Goal: Task Accomplishment & Management: Use online tool/utility

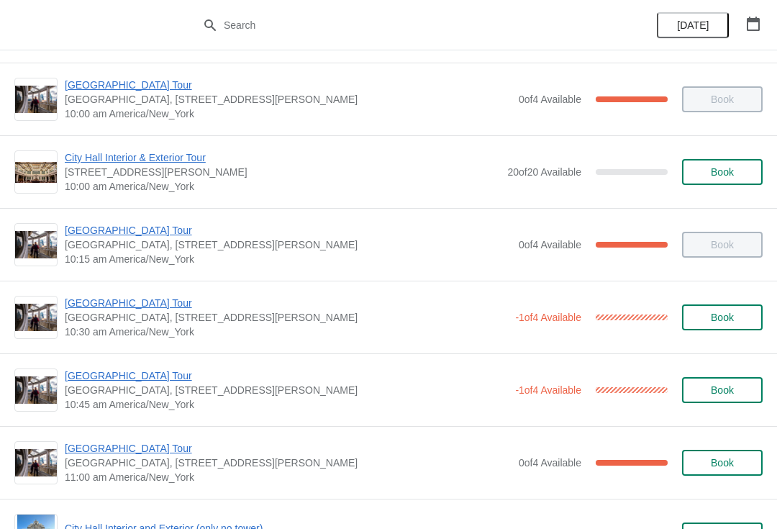
scroll to position [149, 0]
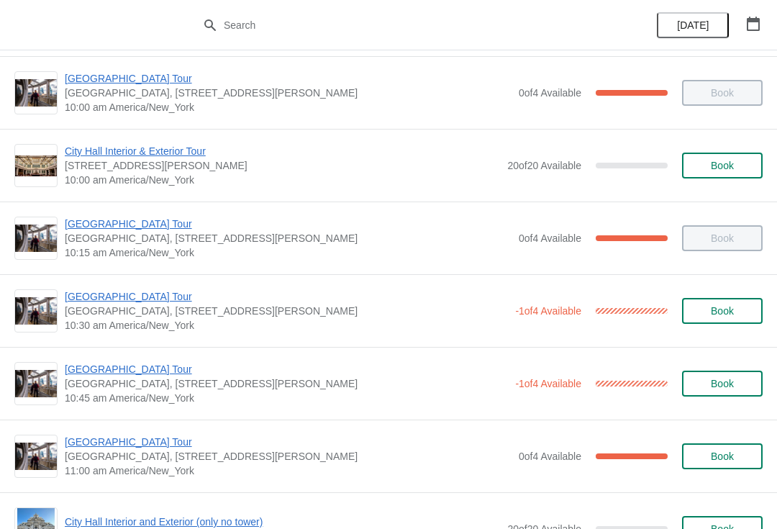
click at [180, 366] on span "[GEOGRAPHIC_DATA] Tour" at bounding box center [286, 369] width 443 height 14
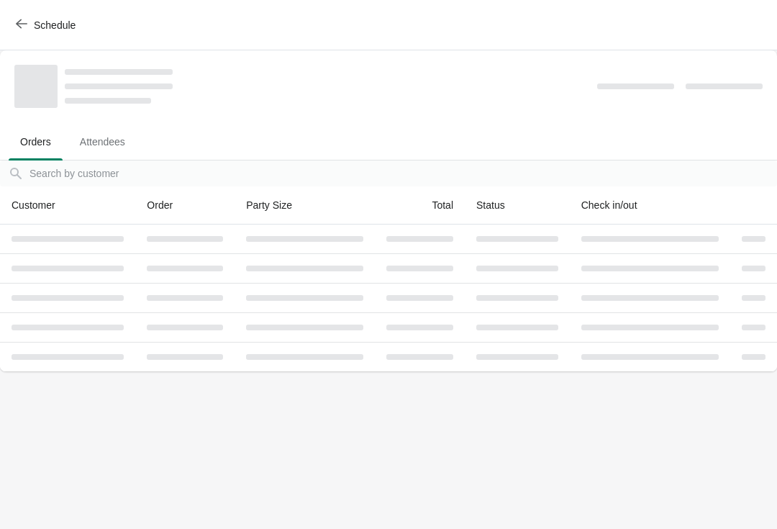
scroll to position [0, 0]
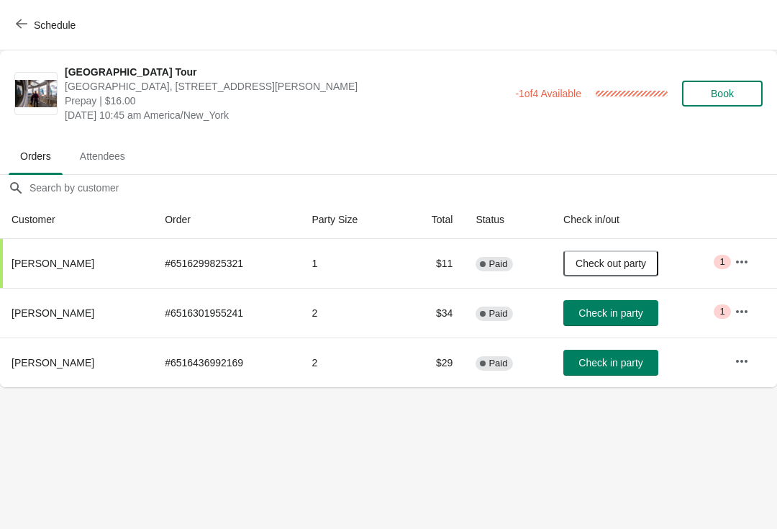
click at [639, 362] on span "Check in party" at bounding box center [611, 363] width 64 height 12
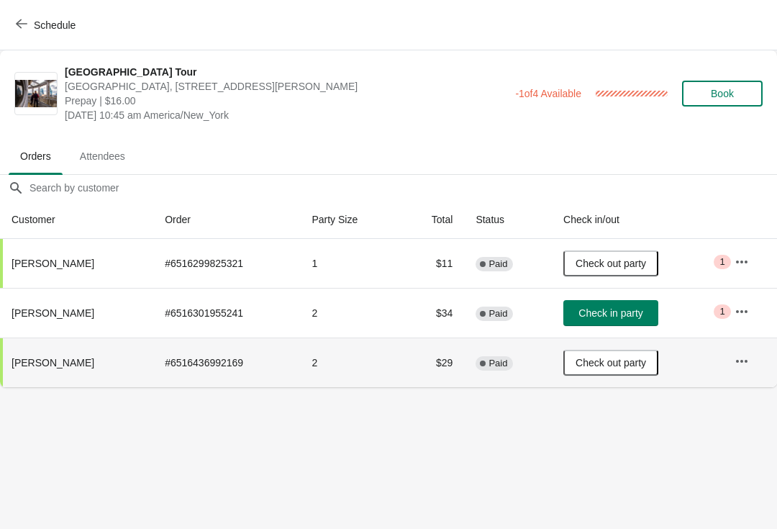
click at [641, 308] on span "Check in party" at bounding box center [611, 313] width 64 height 12
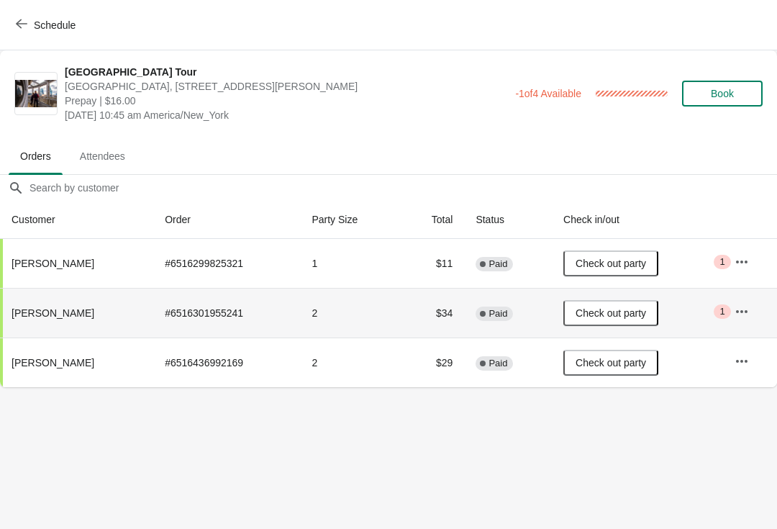
click at [20, 20] on icon "button" at bounding box center [22, 23] width 12 height 9
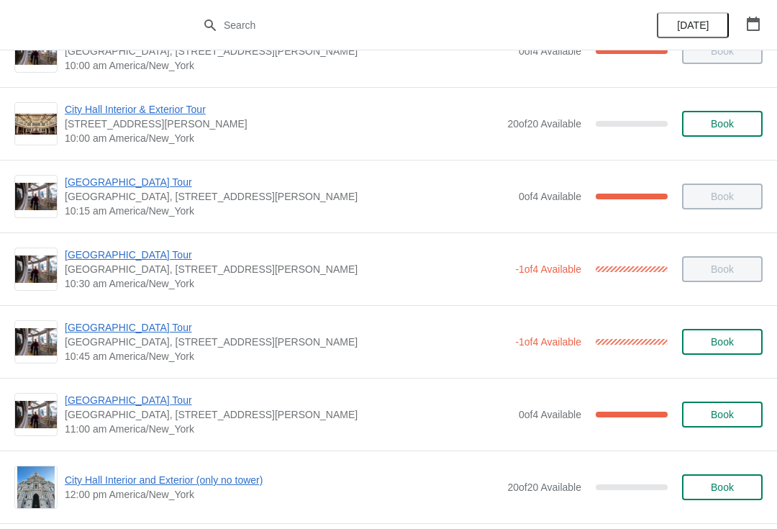
scroll to position [198, 0]
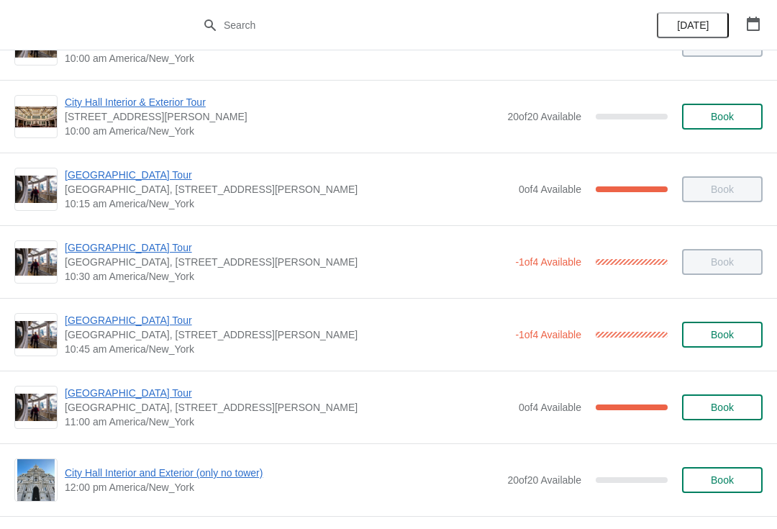
click at [261, 397] on span "[GEOGRAPHIC_DATA] Tour" at bounding box center [288, 393] width 447 height 14
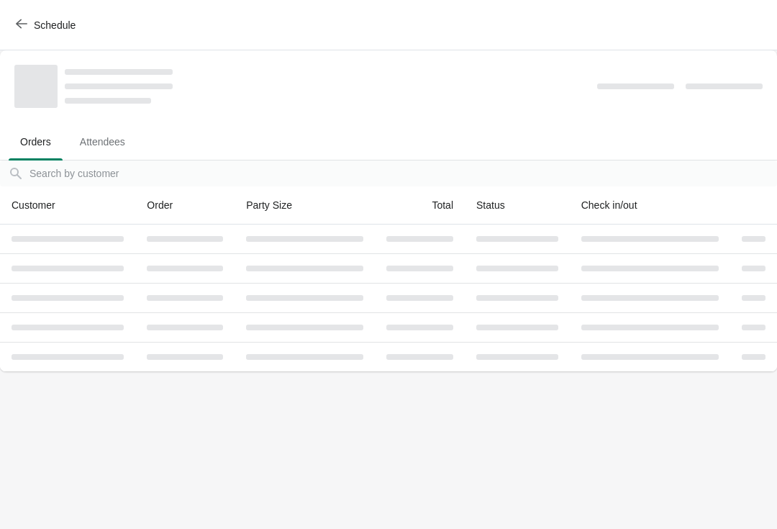
scroll to position [0, 0]
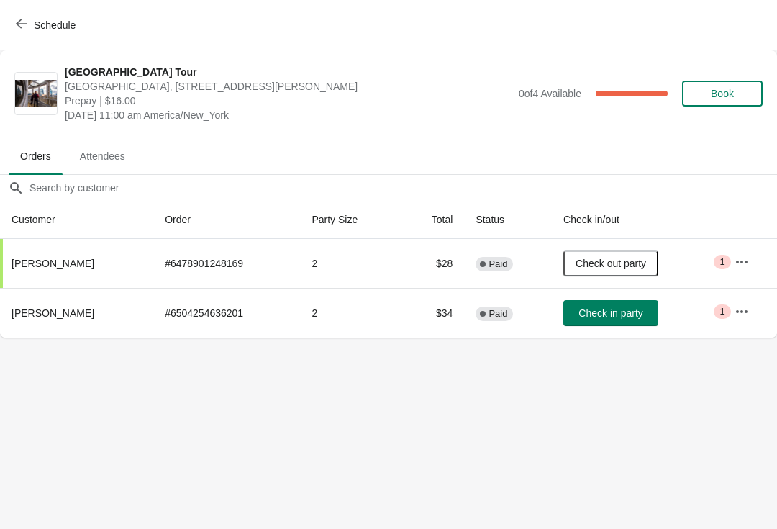
click at [39, 19] on span "Schedule" at bounding box center [55, 25] width 42 height 12
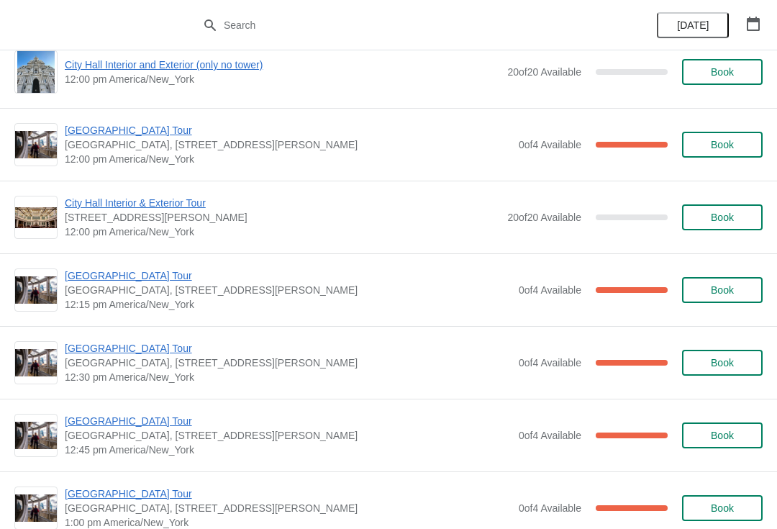
scroll to position [605, 0]
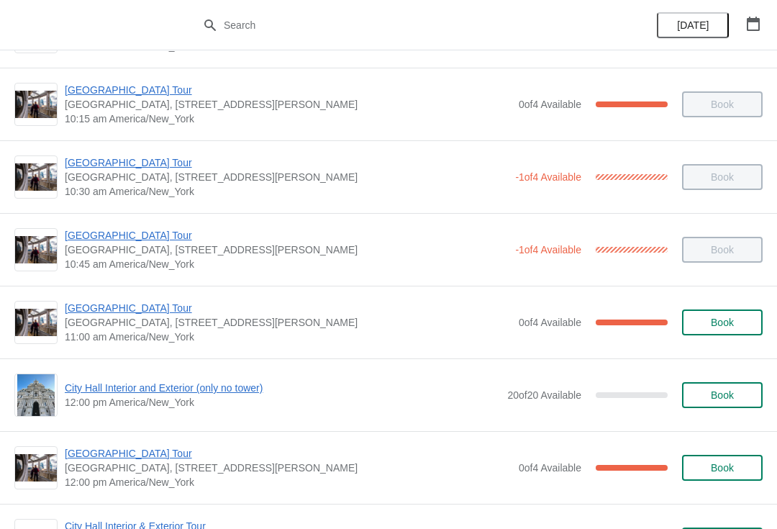
scroll to position [286, 0]
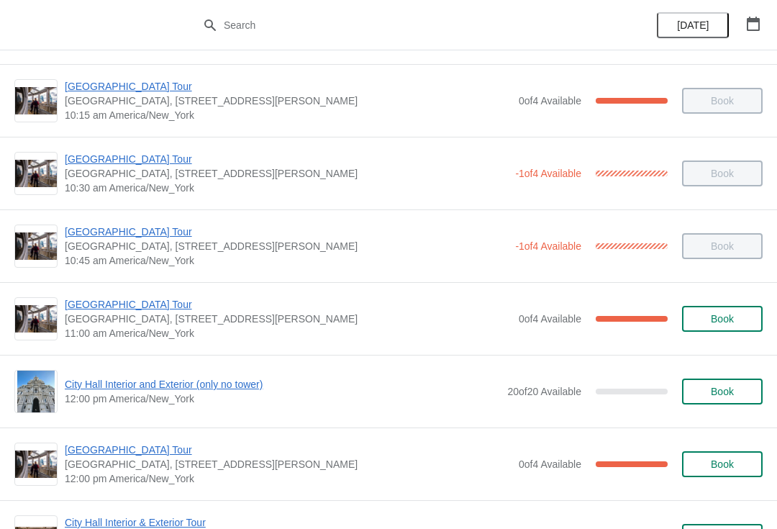
click at [121, 309] on span "[GEOGRAPHIC_DATA] Tour" at bounding box center [288, 304] width 447 height 14
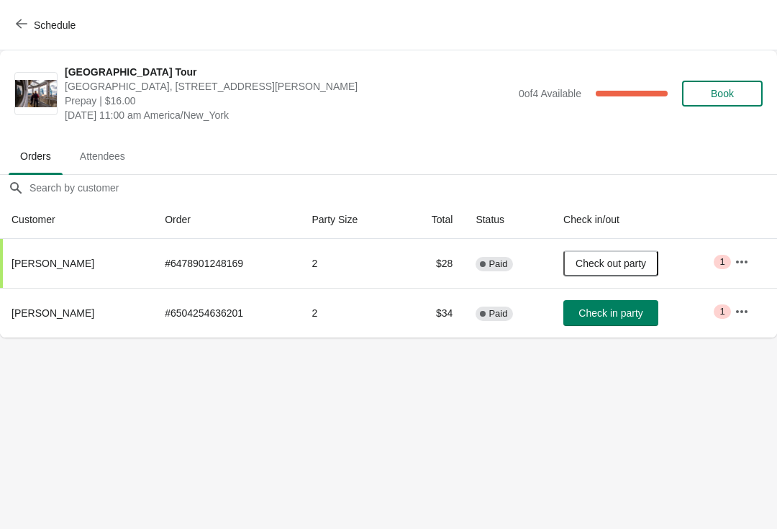
click at [625, 319] on span "Check in party" at bounding box center [611, 313] width 64 height 12
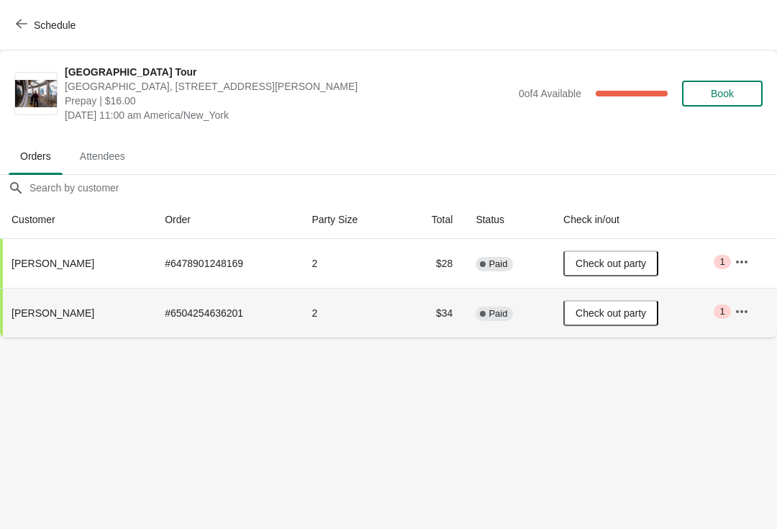
click at [23, 32] on button "Schedule" at bounding box center [47, 25] width 80 height 26
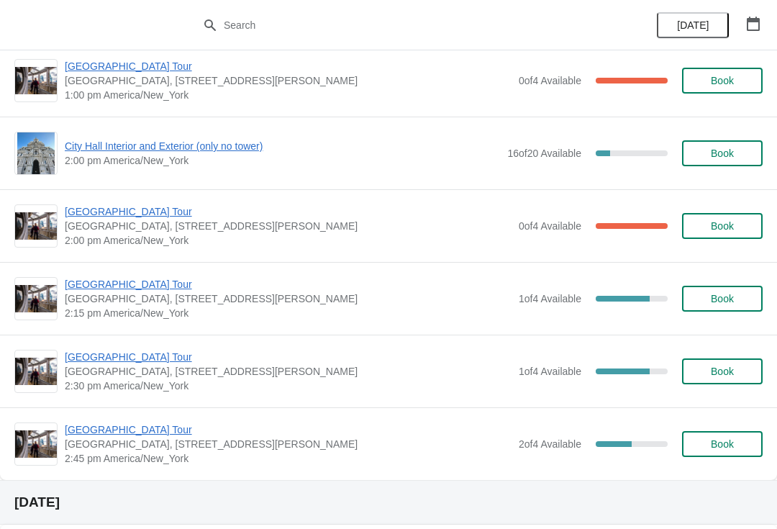
scroll to position [1023, 0]
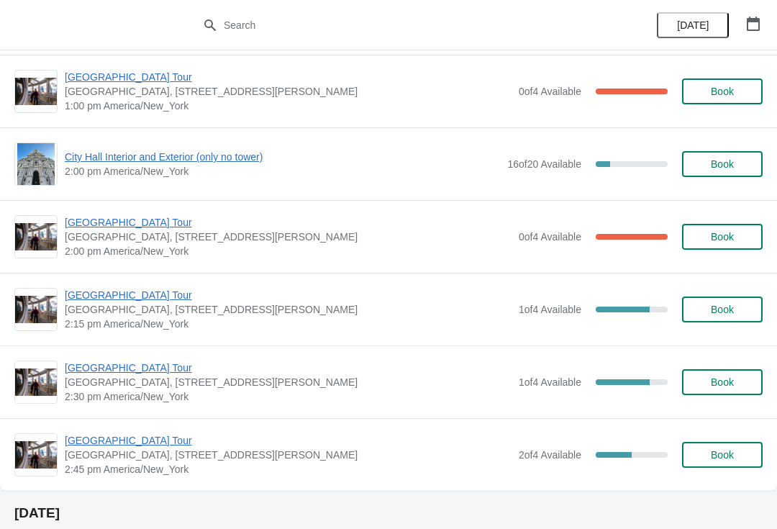
click at [5, 417] on div "City Hall Tower Tour City Hall Visitor Center, 1400 John F Kennedy Boulevard Su…" at bounding box center [388, 381] width 777 height 73
click at [7, 416] on div "City Hall Tower Tour City Hall Visitor Center, 1400 John F Kennedy Boulevard Su…" at bounding box center [388, 381] width 777 height 73
